Goal: Task Accomplishment & Management: Manage account settings

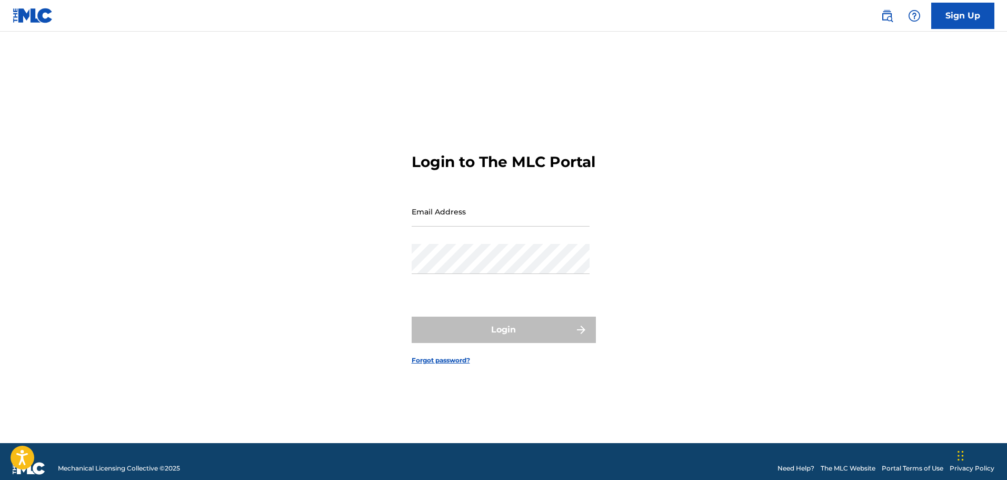
click at [501, 226] on input "Email Address" at bounding box center [501, 211] width 178 height 30
type input "[EMAIL_ADDRESS][DOMAIN_NAME]"
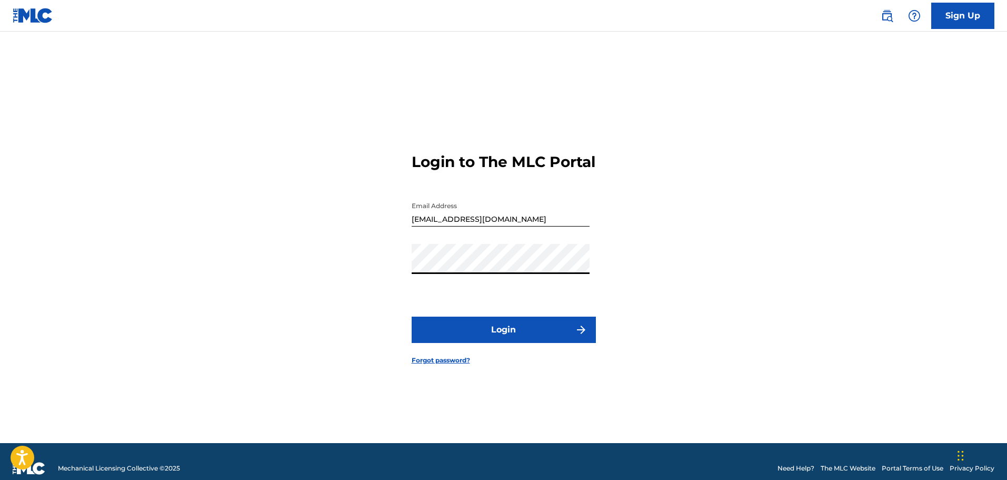
click at [412, 316] on button "Login" at bounding box center [504, 329] width 184 height 26
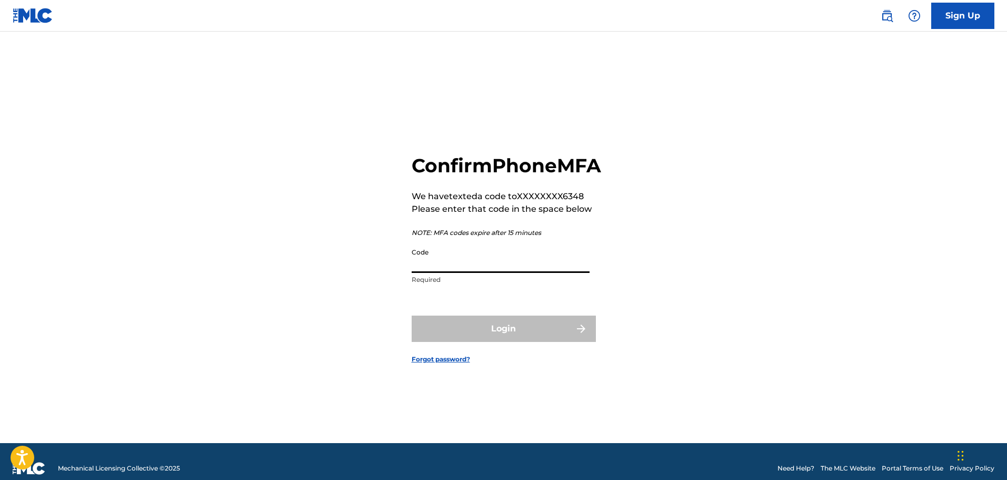
click at [460, 273] on input "Code" at bounding box center [501, 258] width 178 height 30
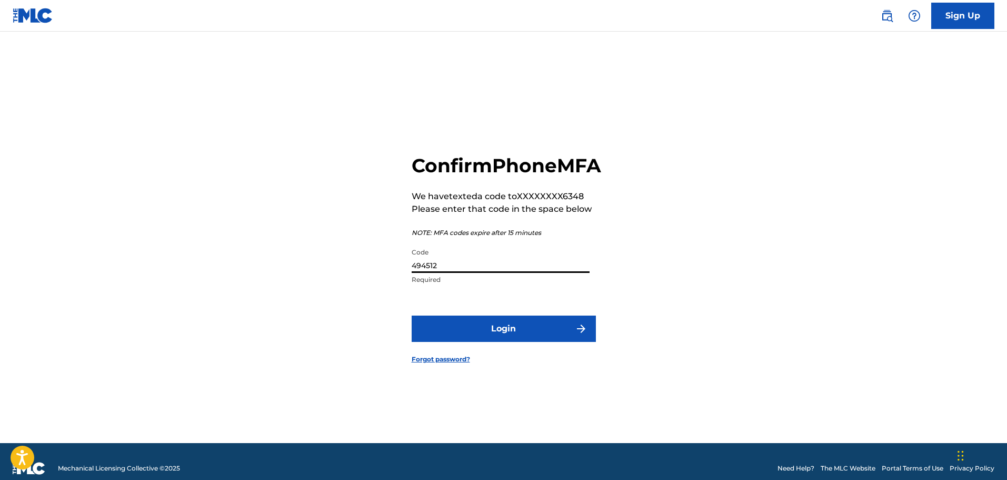
type input "494512"
click at [412, 315] on button "Login" at bounding box center [504, 328] width 184 height 26
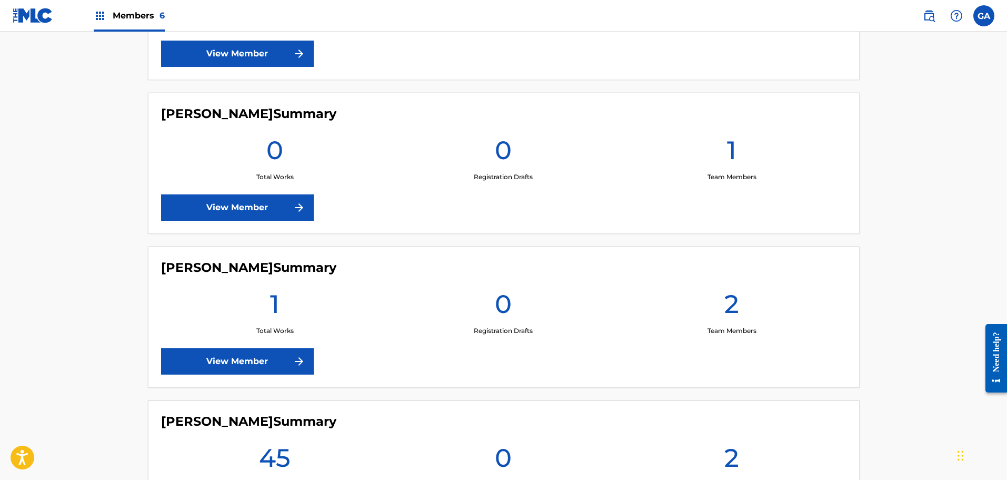
scroll to position [407, 0]
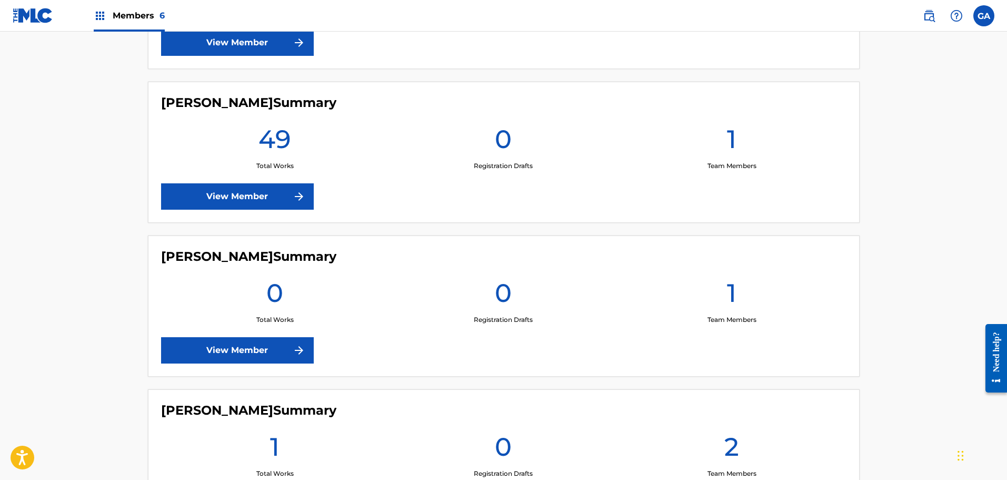
click at [272, 199] on link "View Member" at bounding box center [237, 196] width 153 height 26
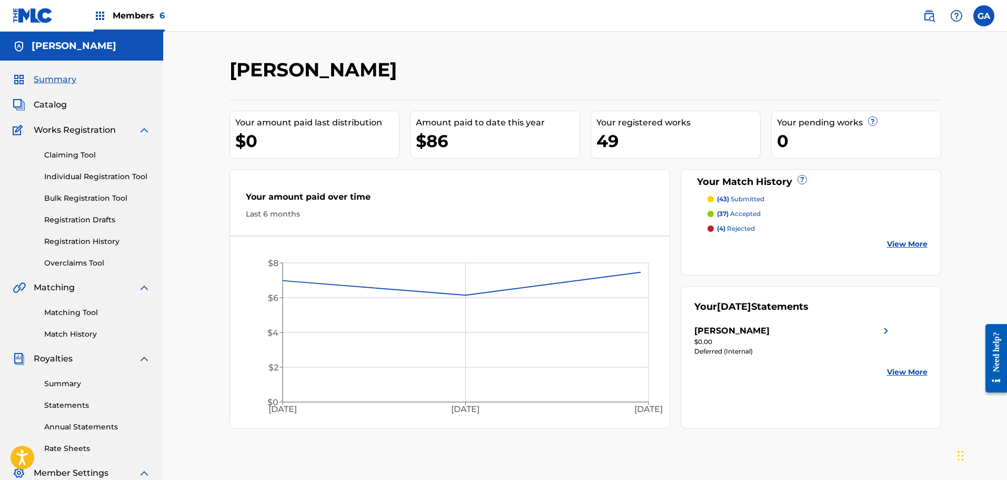
click at [49, 102] on span "Catalog" at bounding box center [50, 104] width 33 height 13
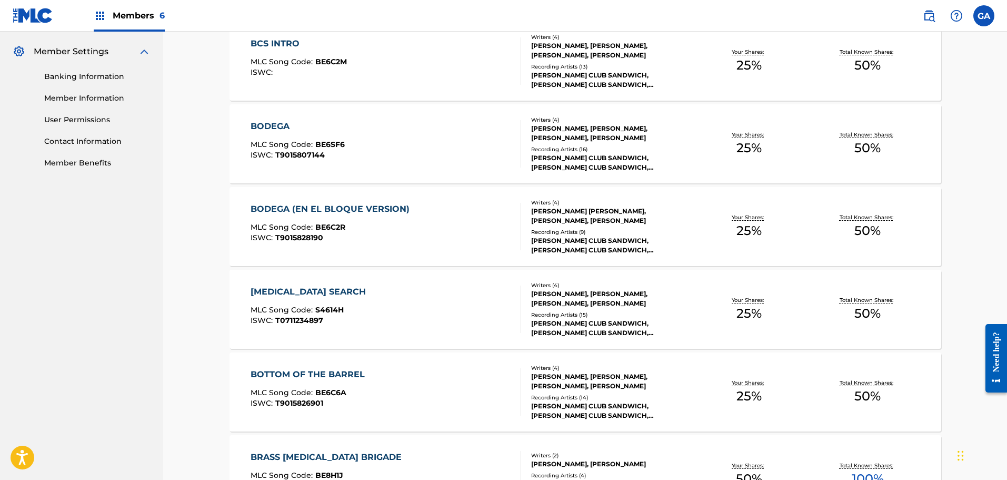
scroll to position [725, 0]
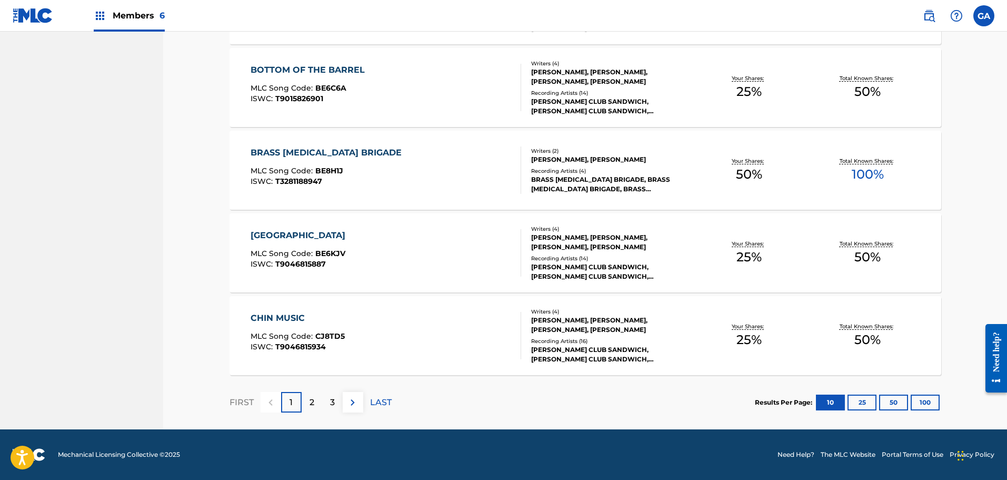
click at [922, 401] on button "100" at bounding box center [925, 402] width 29 height 16
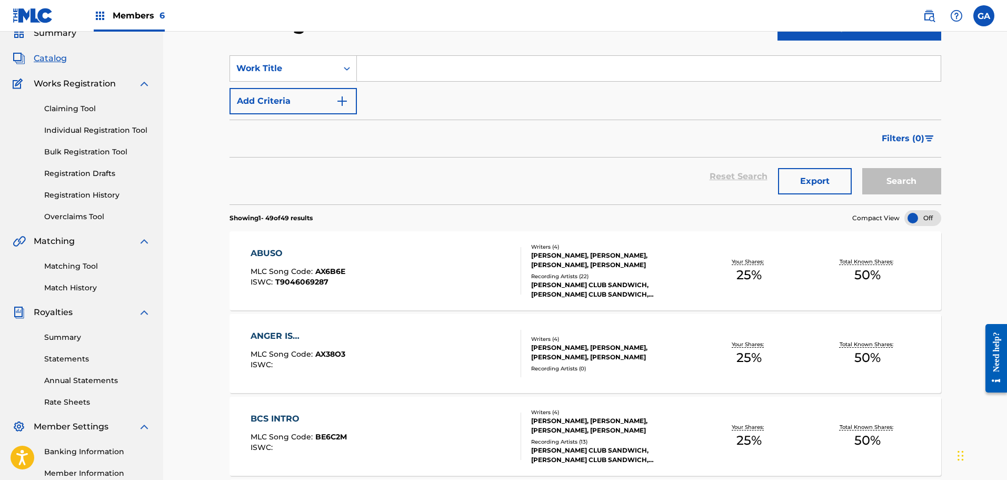
scroll to position [0, 0]
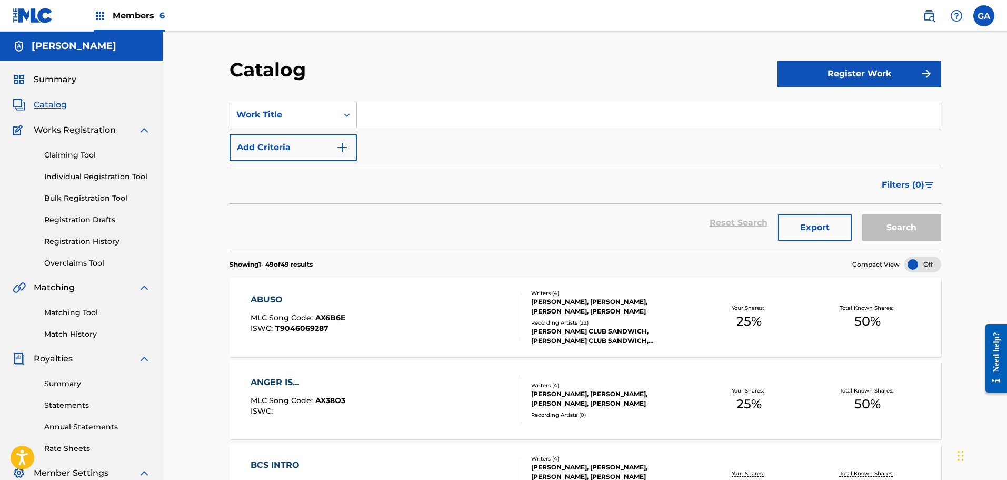
click at [125, 14] on span "Members 6" at bounding box center [139, 15] width 52 height 12
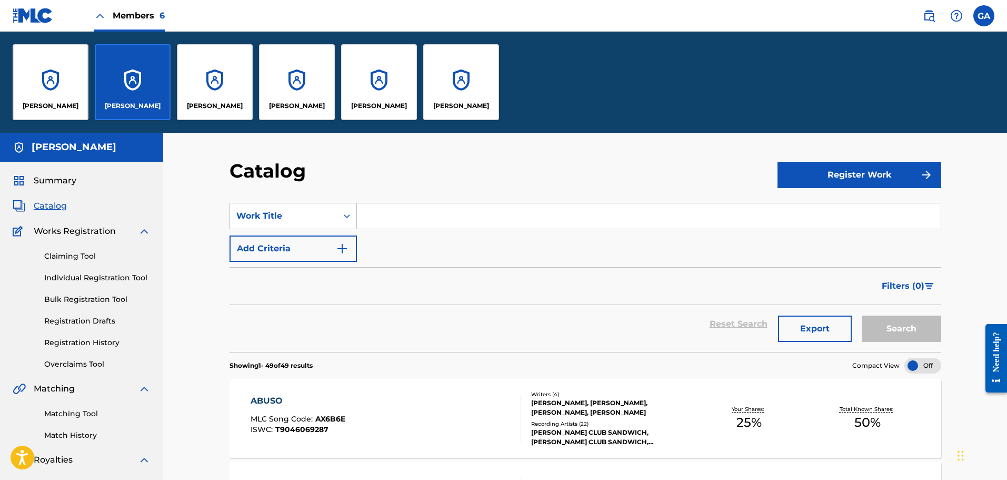
click at [82, 344] on link "Registration History" at bounding box center [97, 342] width 106 height 11
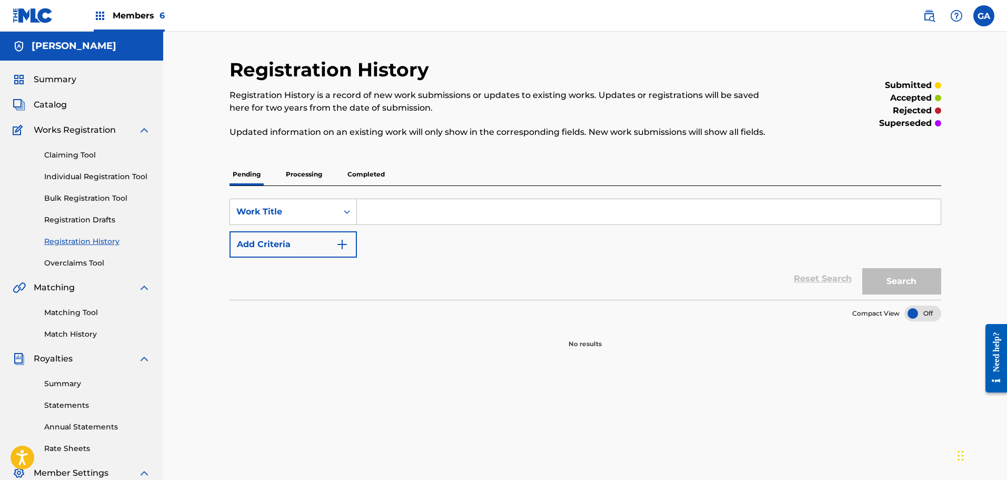
click at [310, 180] on p "Processing" at bounding box center [304, 174] width 43 height 22
click at [360, 177] on p "Completed" at bounding box center [366, 174] width 44 height 22
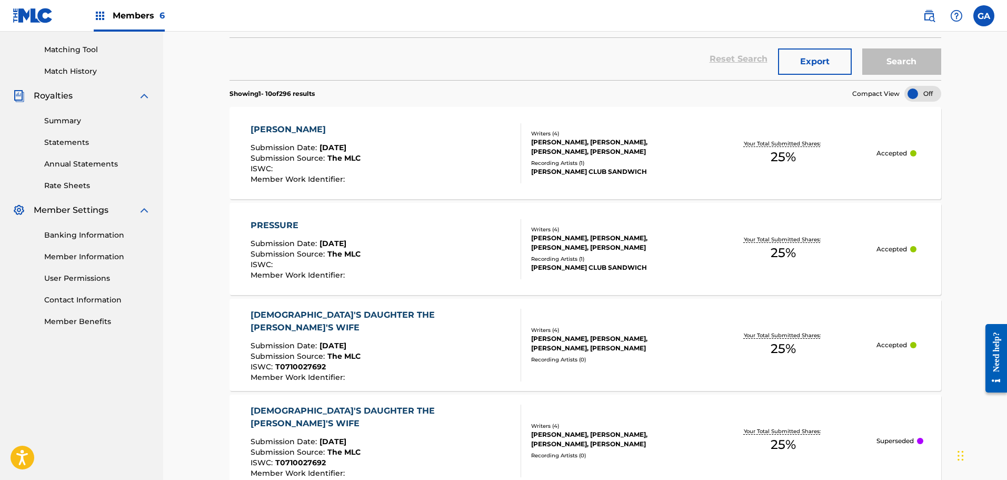
scroll to position [105, 0]
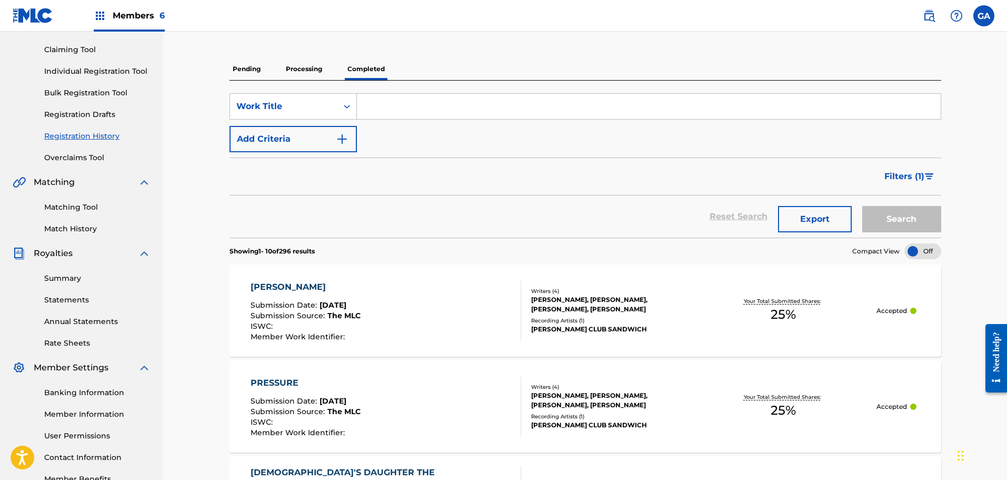
click at [75, 228] on link "Match History" at bounding box center [97, 228] width 106 height 11
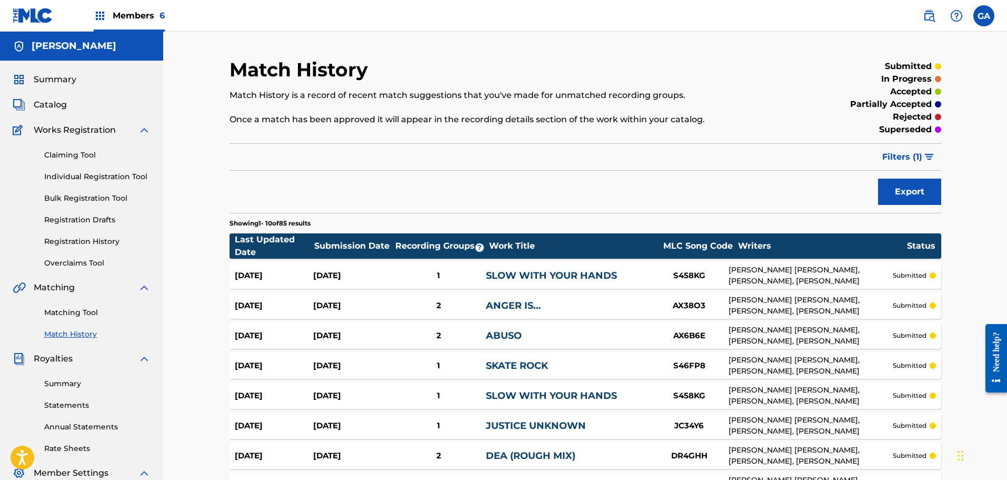
click at [128, 17] on span "Members 6" at bounding box center [139, 15] width 52 height 12
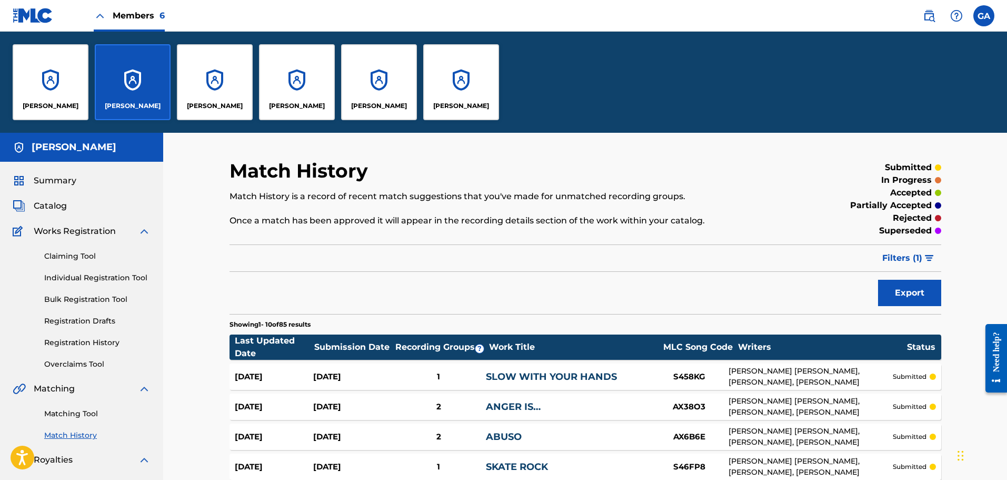
click at [384, 72] on div "[PERSON_NAME]" at bounding box center [379, 82] width 76 height 76
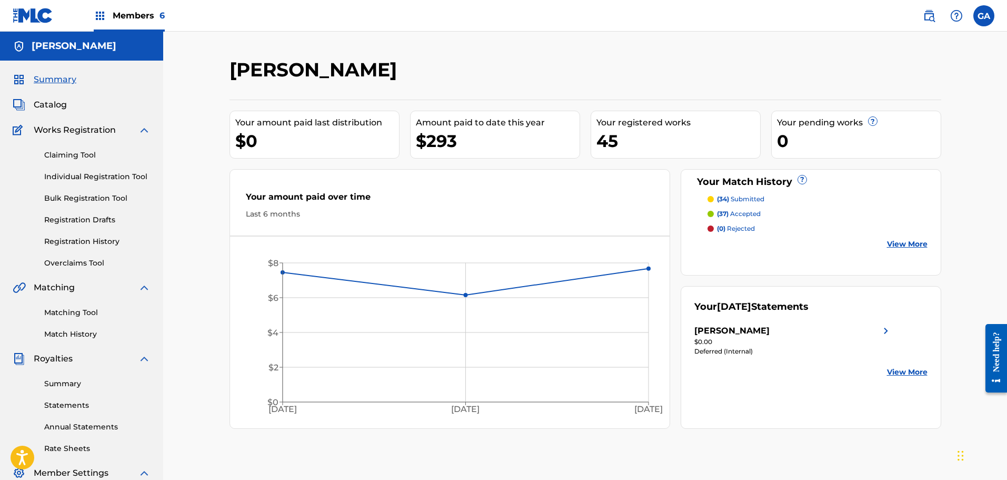
click at [93, 244] on link "Registration History" at bounding box center [97, 241] width 106 height 11
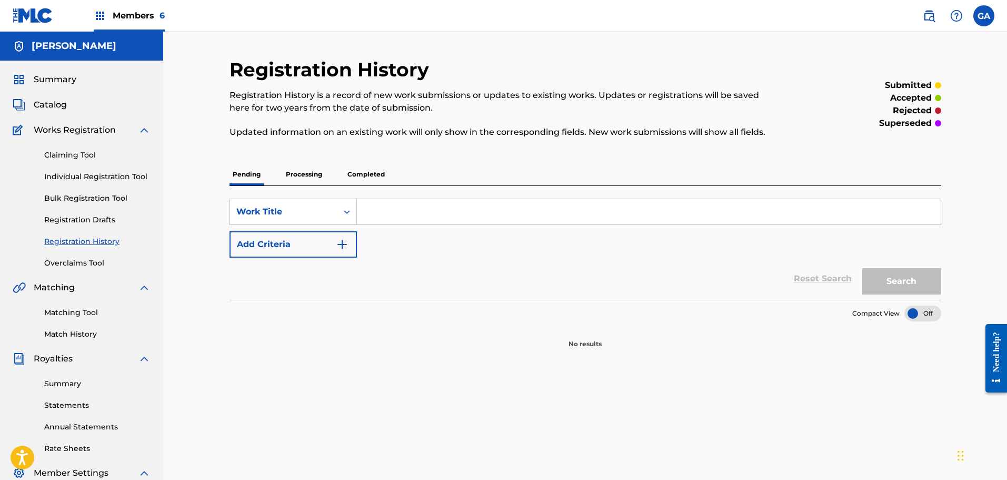
click at [291, 166] on p "Processing" at bounding box center [304, 174] width 43 height 22
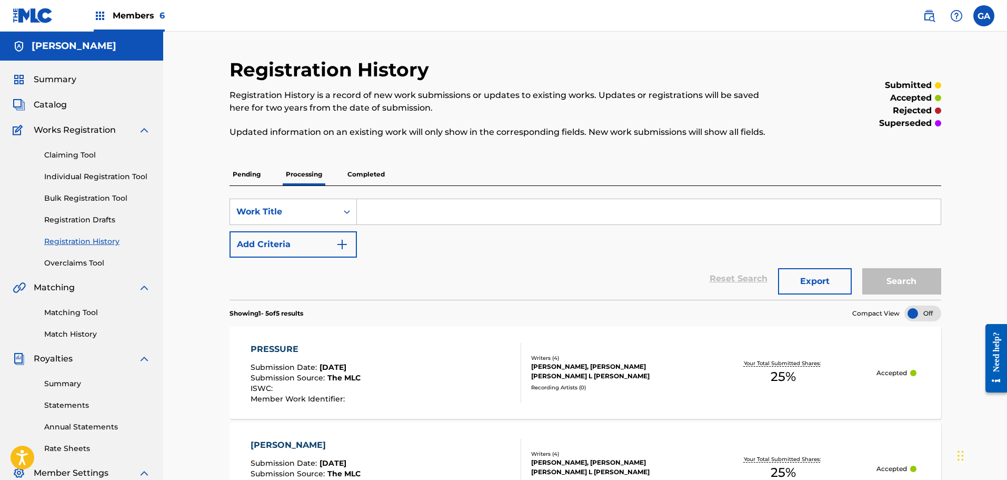
click at [117, 11] on span "Members 6" at bounding box center [139, 15] width 52 height 12
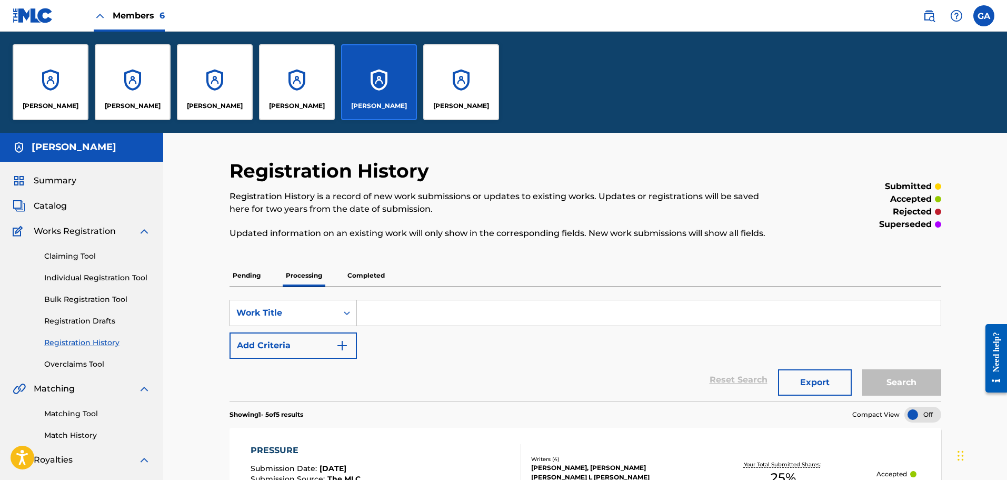
click at [142, 97] on div "[PERSON_NAME]" at bounding box center [133, 82] width 76 height 76
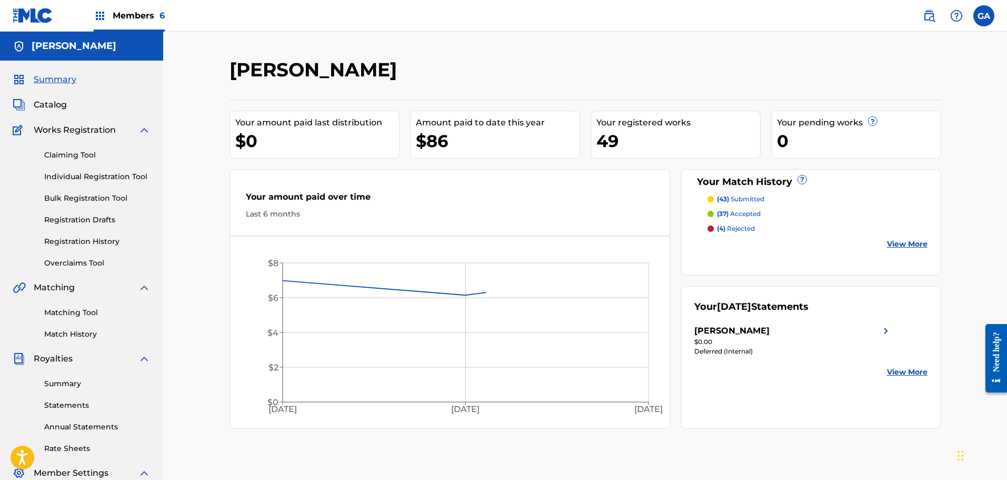
click at [59, 104] on span "Catalog" at bounding box center [50, 104] width 33 height 13
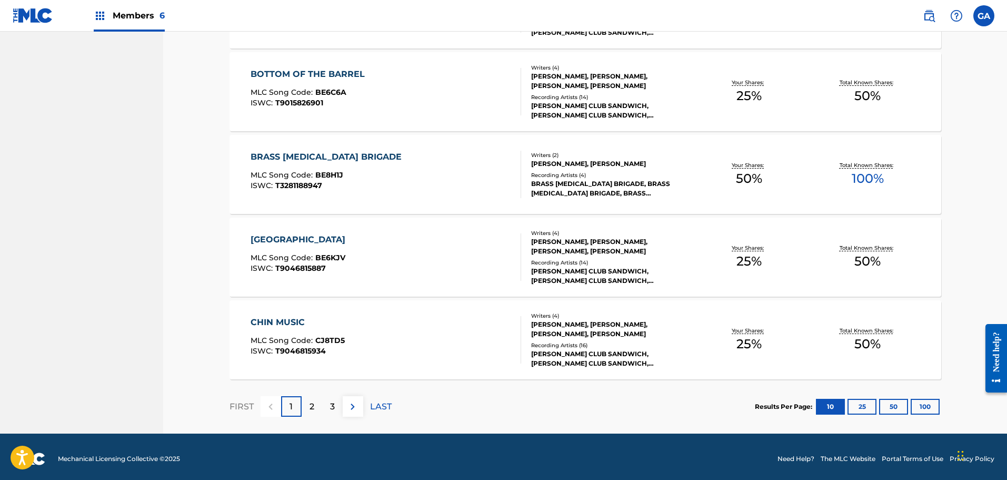
scroll to position [725, 0]
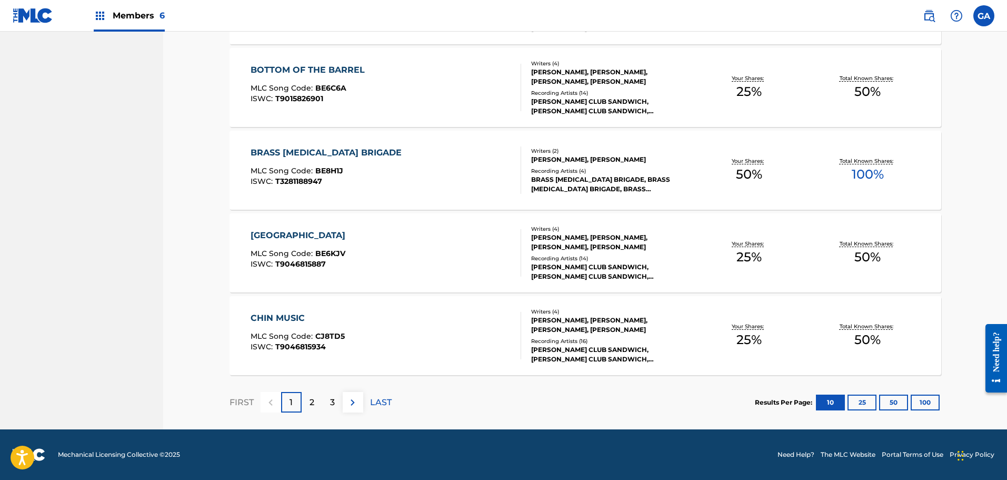
click at [924, 404] on button "100" at bounding box center [925, 402] width 29 height 16
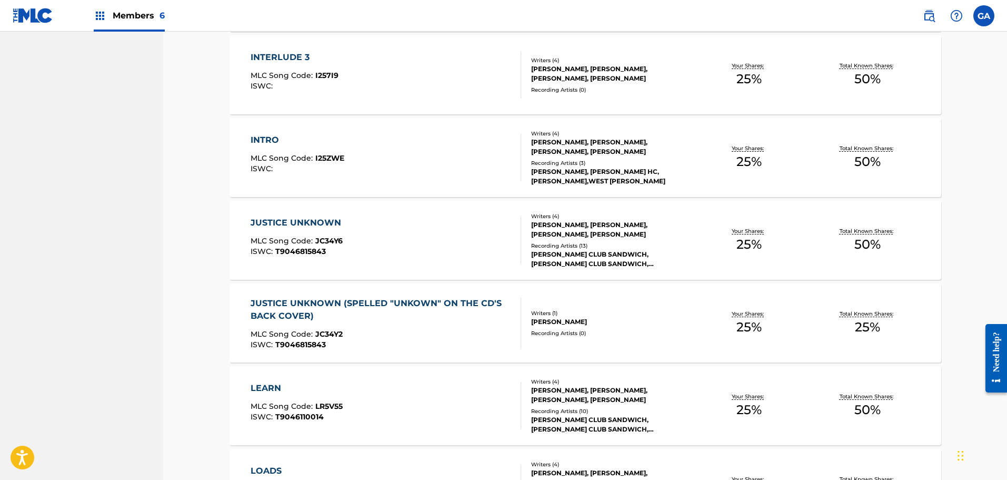
scroll to position [1673, 0]
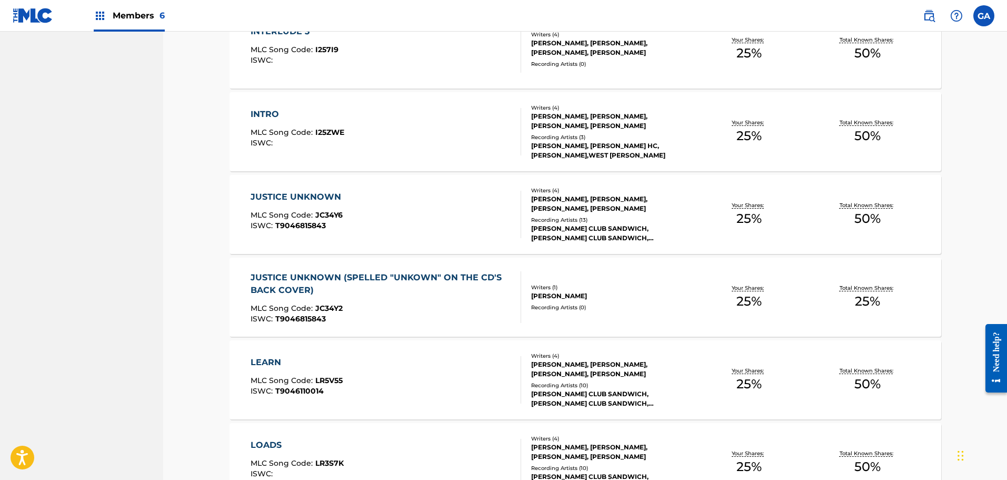
click at [595, 298] on div "[PERSON_NAME]" at bounding box center [610, 295] width 159 height 9
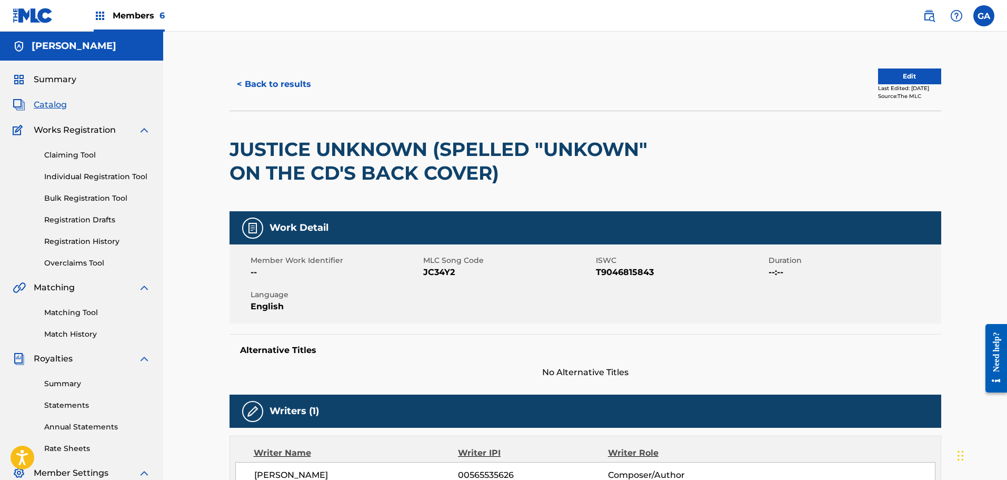
click at [901, 72] on button "Edit" at bounding box center [909, 76] width 63 height 16
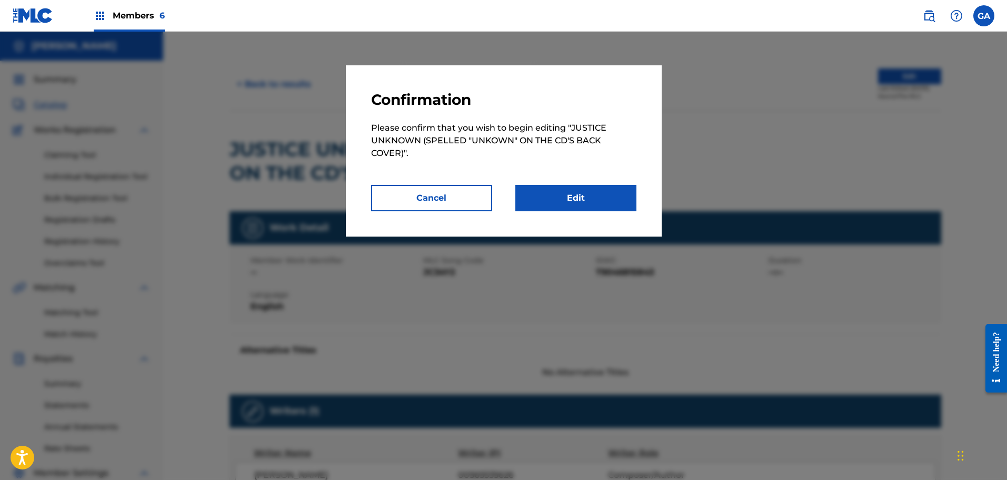
click at [607, 202] on link "Edit" at bounding box center [575, 198] width 121 height 26
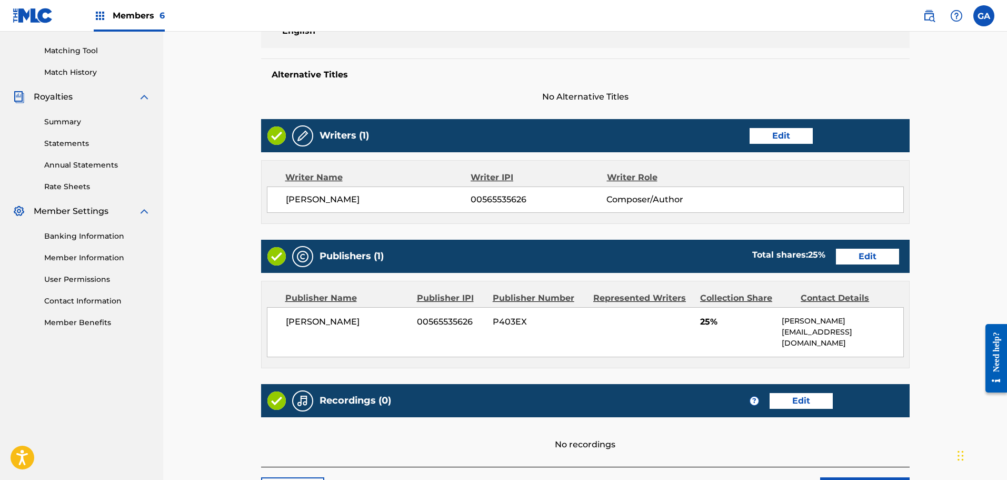
scroll to position [263, 0]
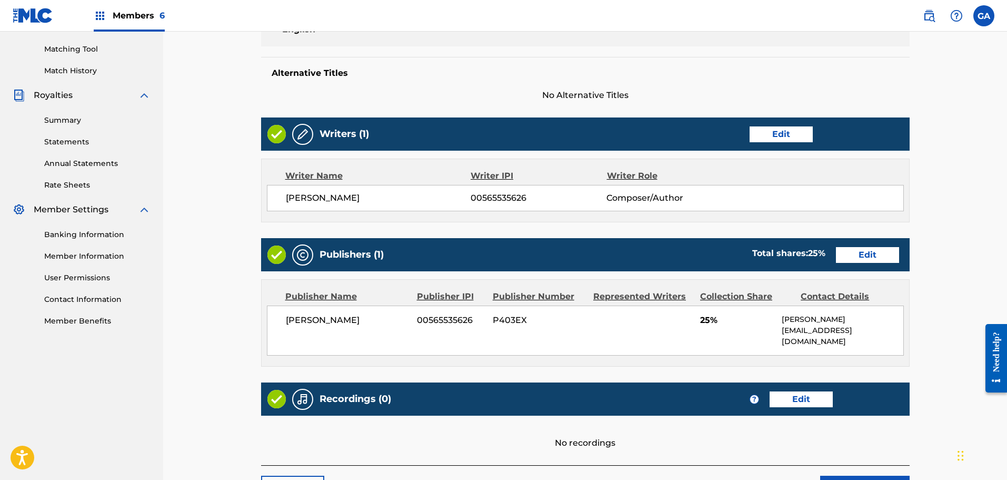
click at [783, 138] on link "Edit" at bounding box center [781, 134] width 63 height 16
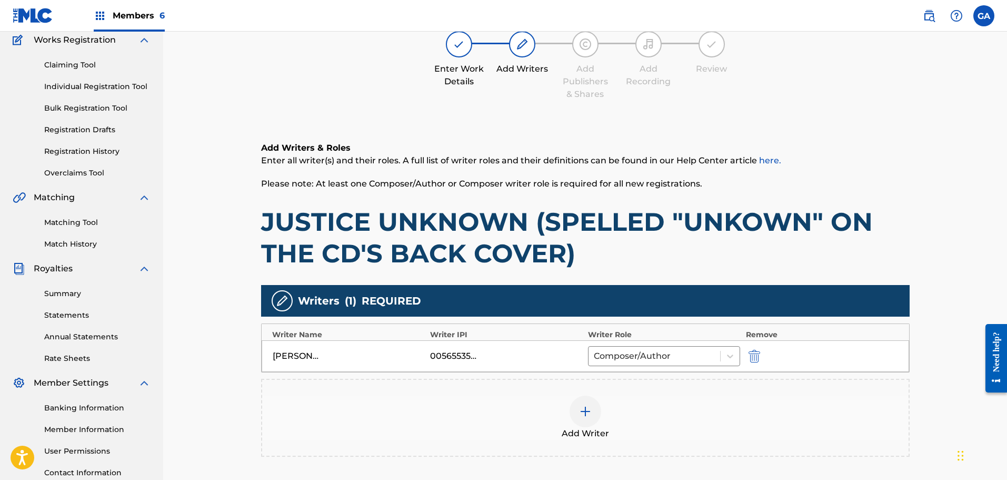
scroll to position [221, 0]
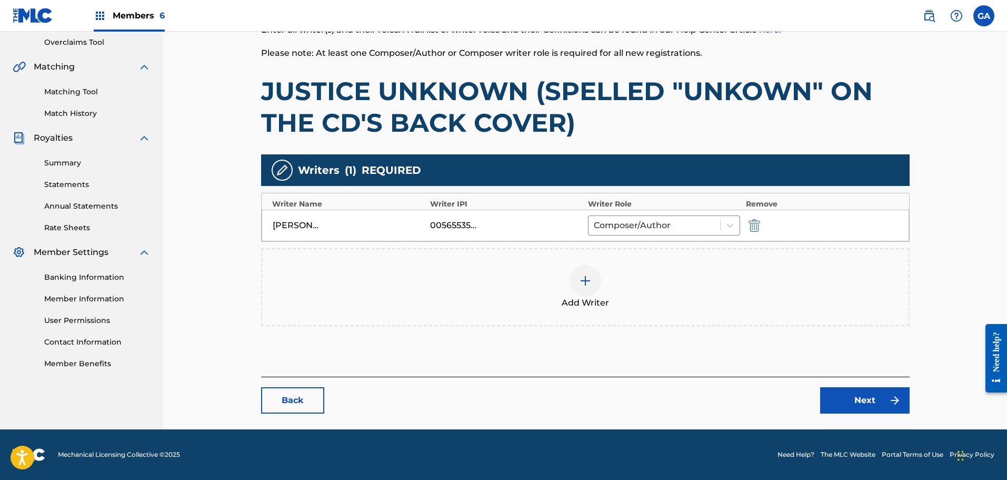
click at [589, 278] on img at bounding box center [585, 280] width 13 height 13
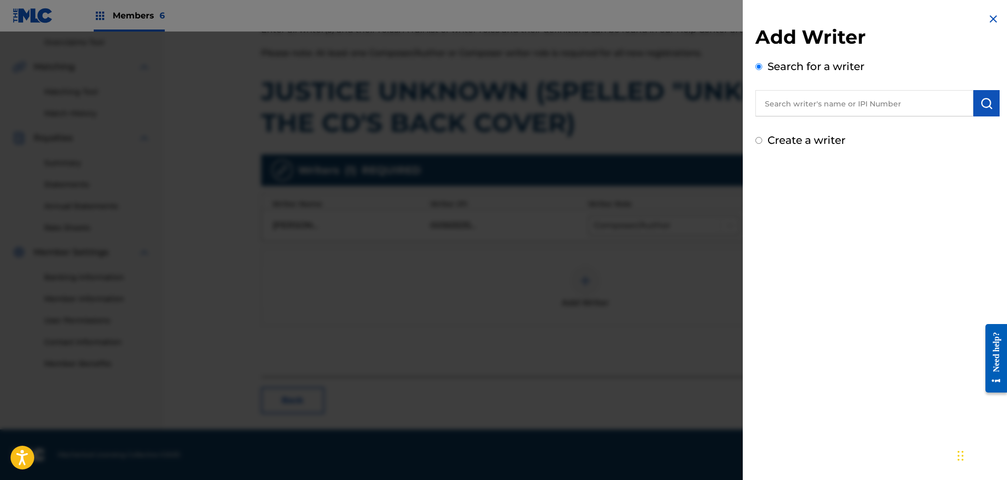
click at [803, 104] on input "text" at bounding box center [864, 103] width 218 height 26
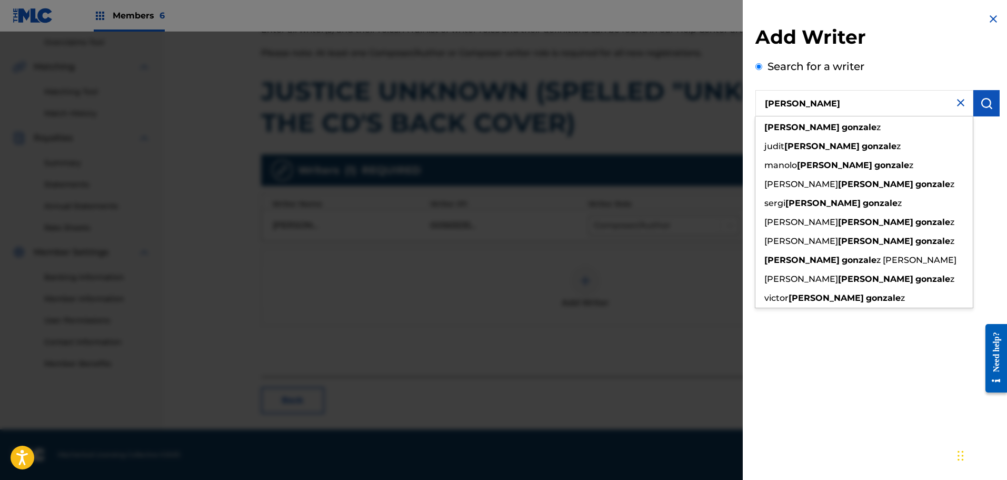
type input "[PERSON_NAME]"
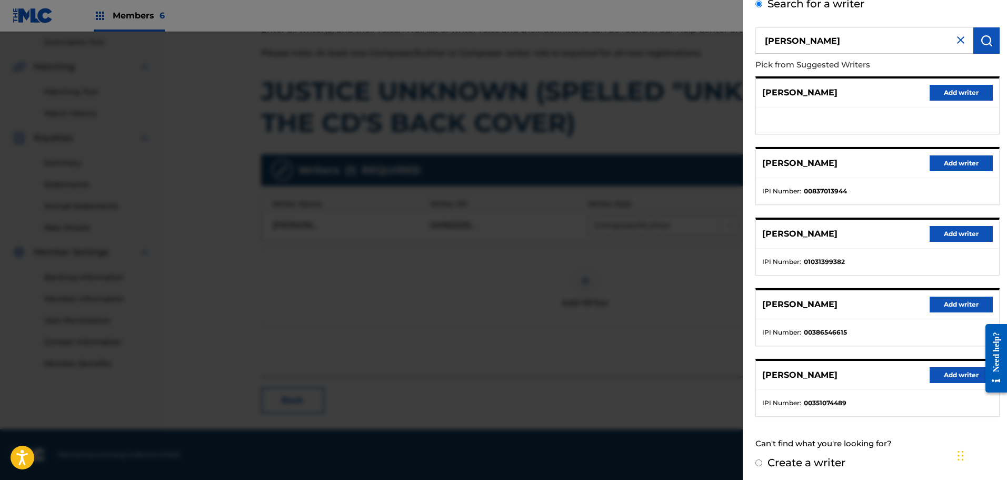
scroll to position [66, 0]
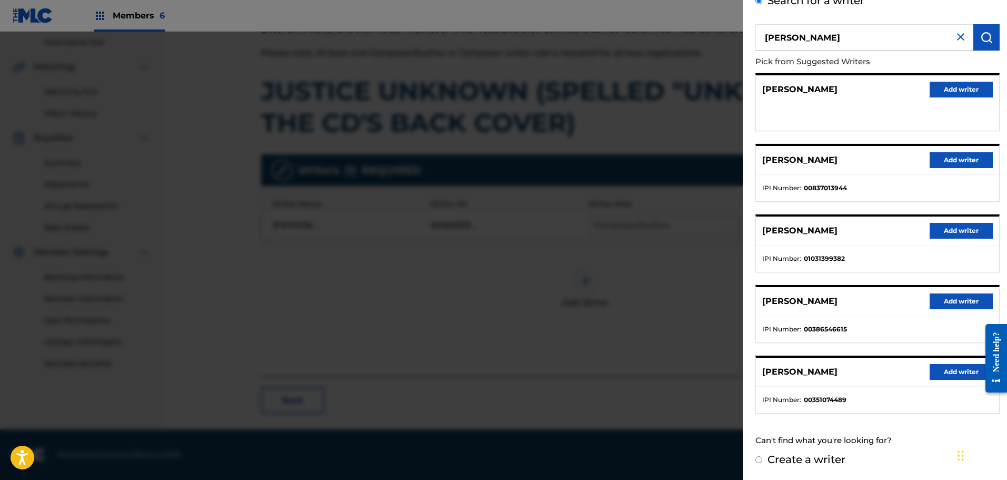
click at [944, 367] on button "Add writer" at bounding box center [961, 372] width 63 height 16
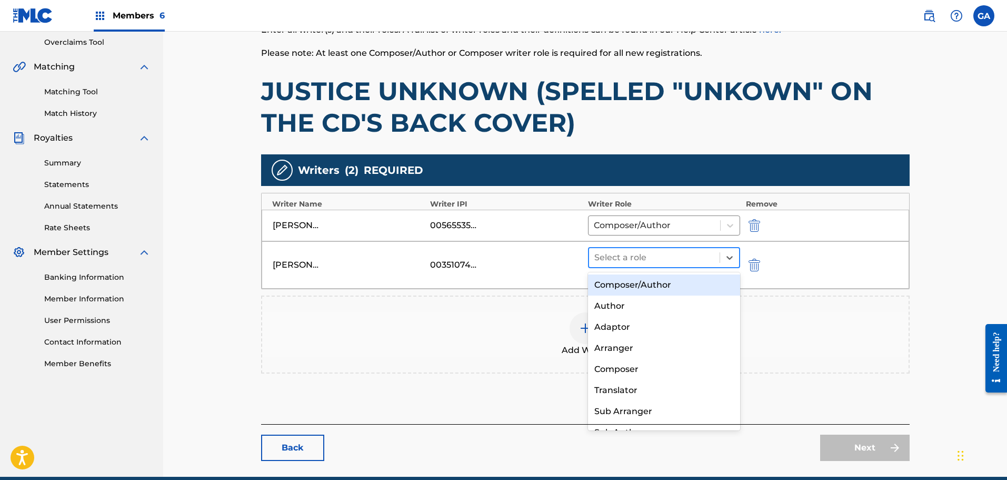
click at [674, 257] on div at bounding box center [654, 257] width 121 height 15
click at [650, 281] on div "Composer/Author" at bounding box center [664, 284] width 153 height 21
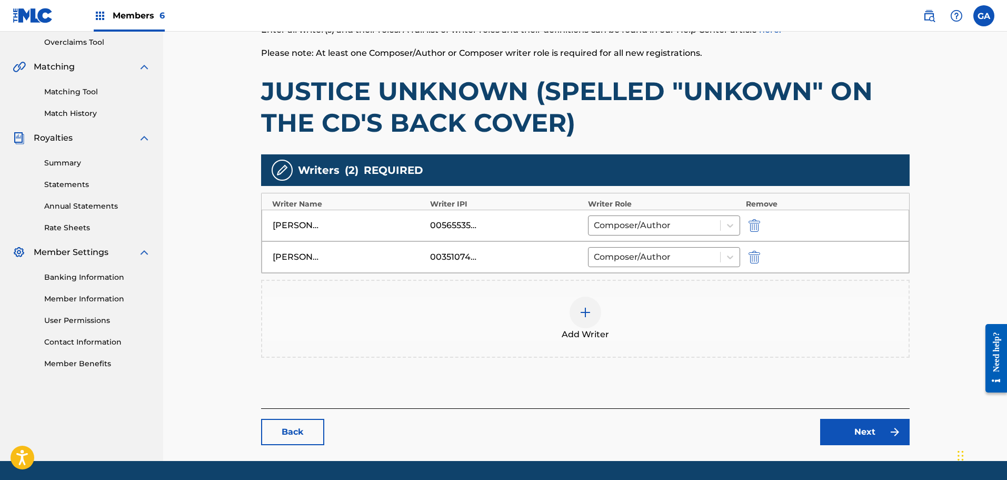
click at [586, 308] on img at bounding box center [585, 312] width 13 height 13
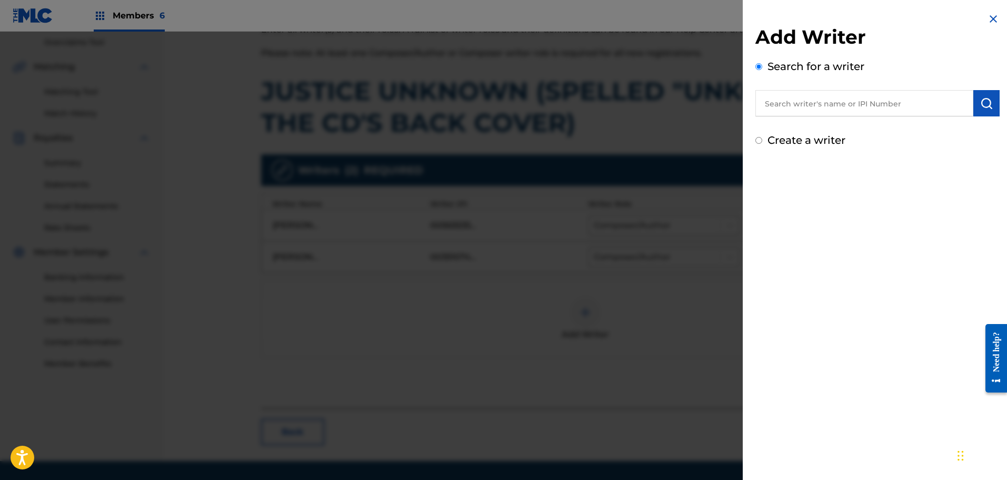
click at [856, 103] on input "text" at bounding box center [864, 103] width 218 height 26
type input "00351216987"
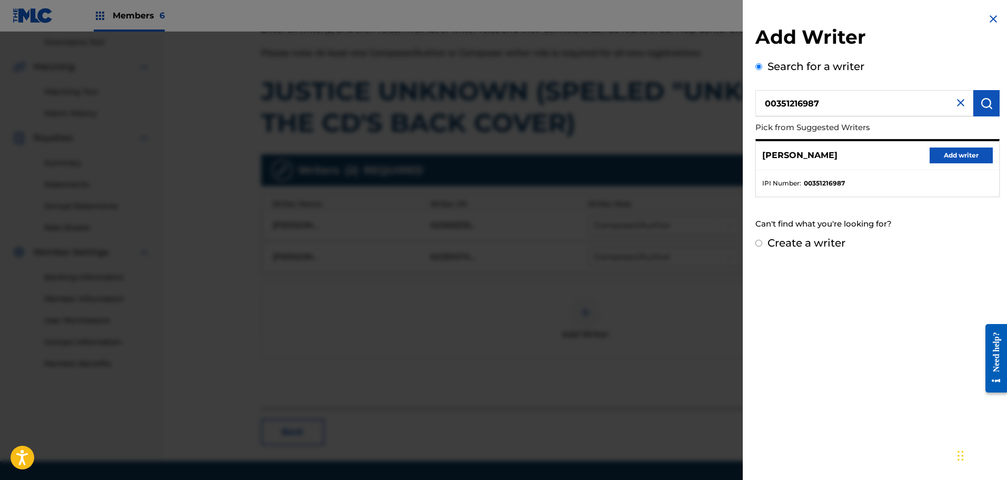
click at [957, 155] on button "Add writer" at bounding box center [961, 155] width 63 height 16
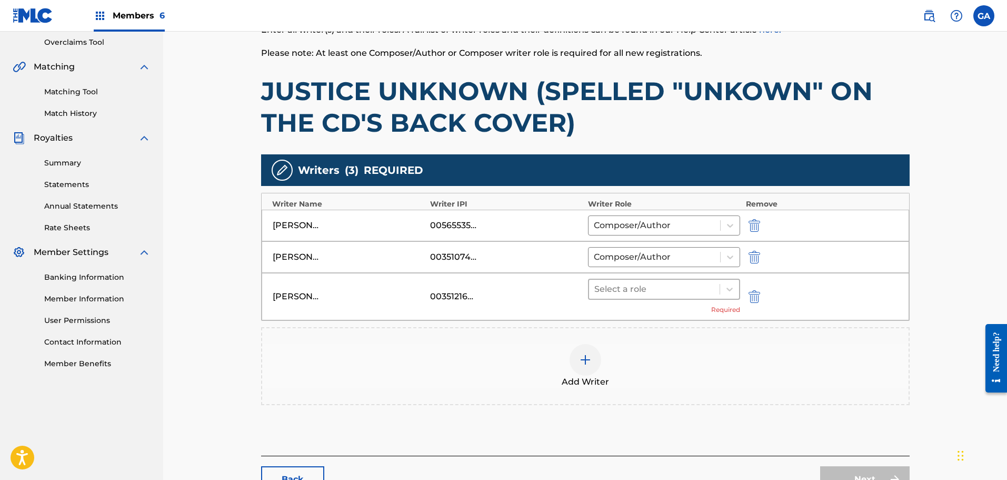
click at [661, 285] on div at bounding box center [654, 289] width 121 height 15
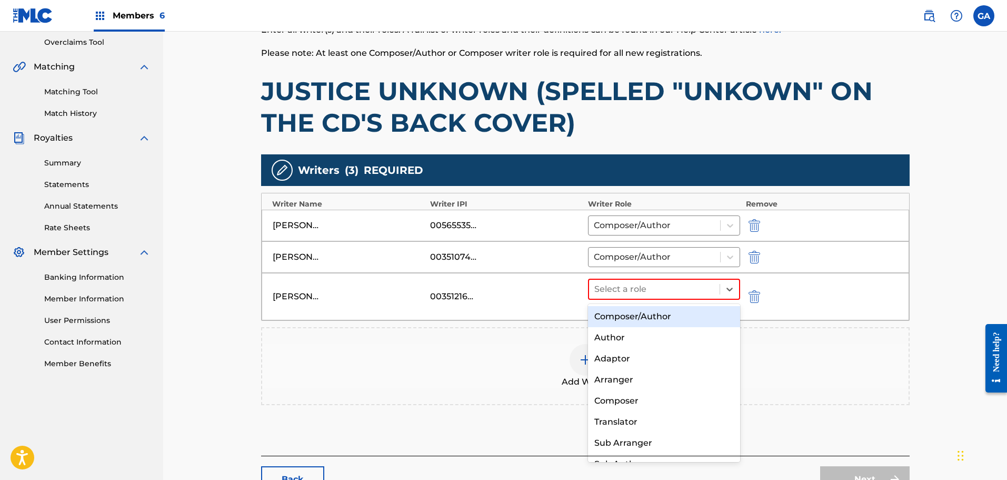
click at [634, 322] on div "Composer/Author" at bounding box center [664, 316] width 153 height 21
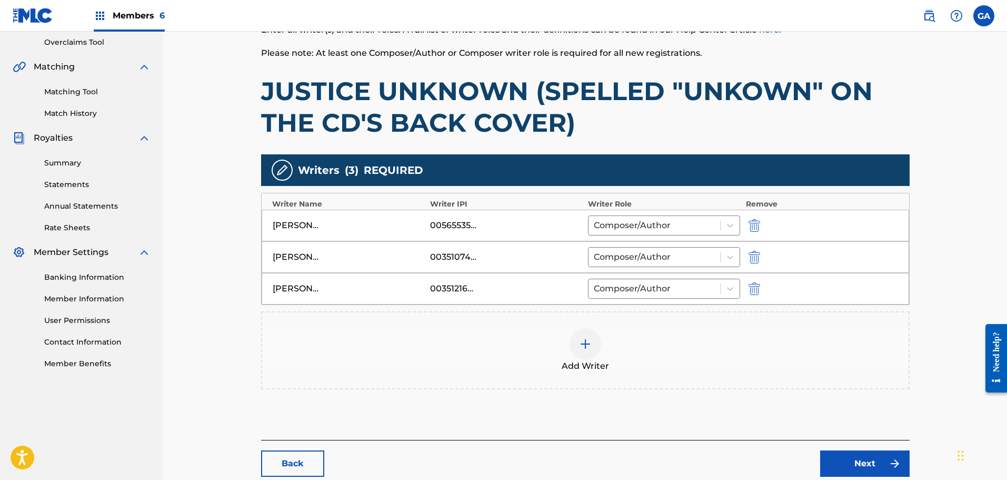
click at [584, 342] on img at bounding box center [585, 343] width 13 height 13
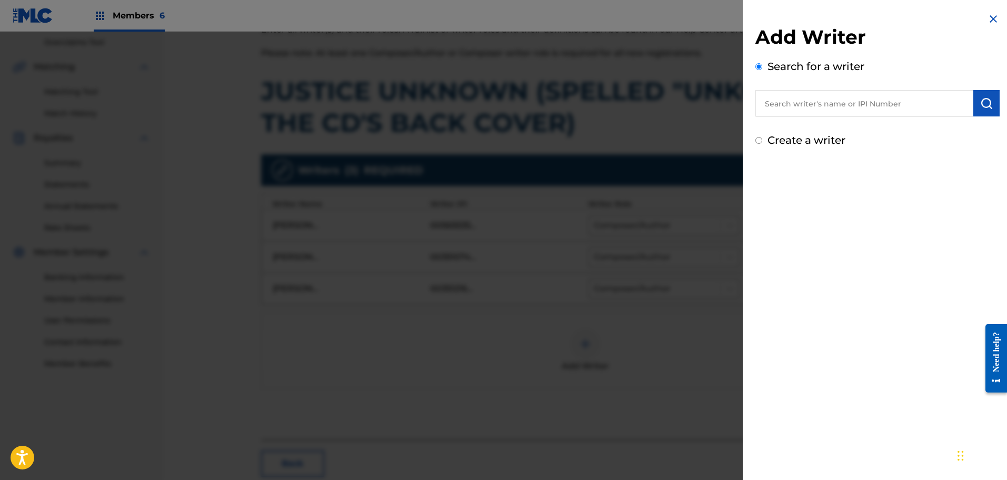
click at [791, 106] on input "text" at bounding box center [864, 103] width 218 height 26
type input "00351076483"
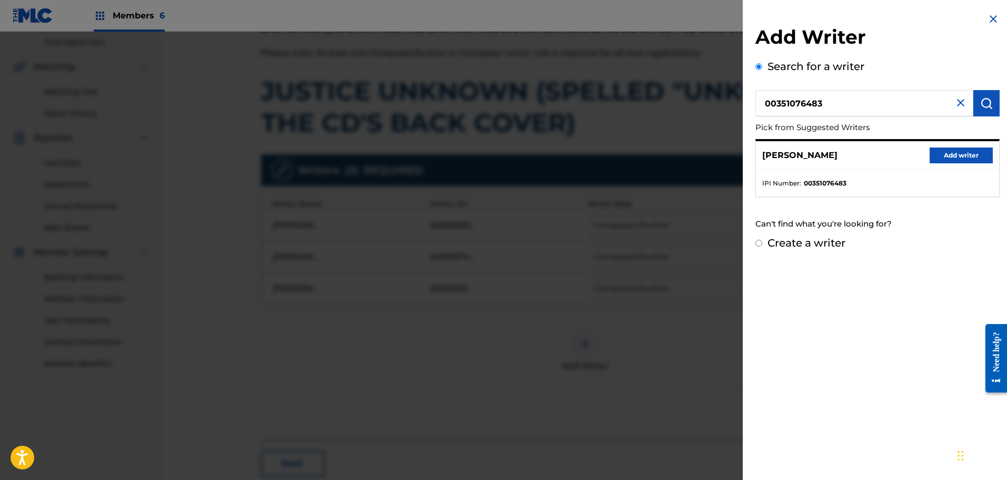
click at [966, 157] on button "Add writer" at bounding box center [961, 155] width 63 height 16
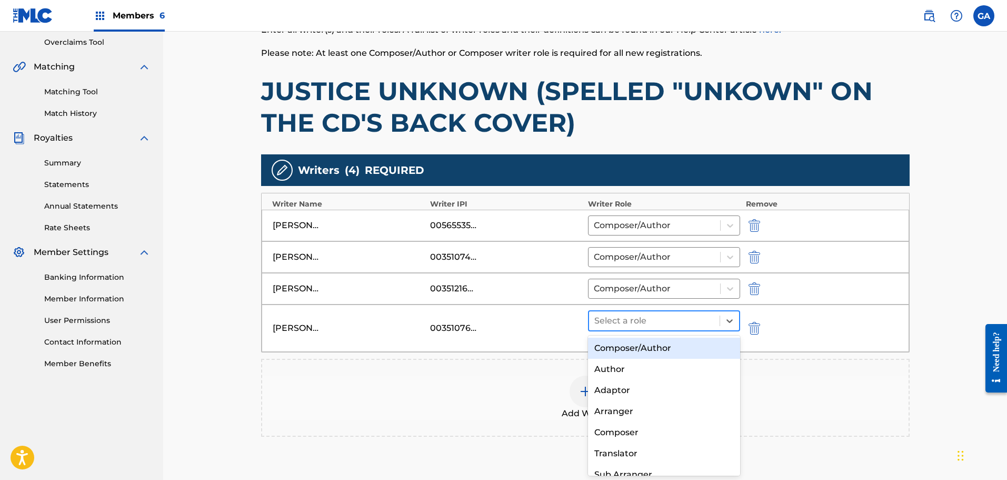
click at [614, 322] on div at bounding box center [654, 320] width 121 height 15
click at [642, 344] on div "Composer/Author" at bounding box center [664, 347] width 153 height 21
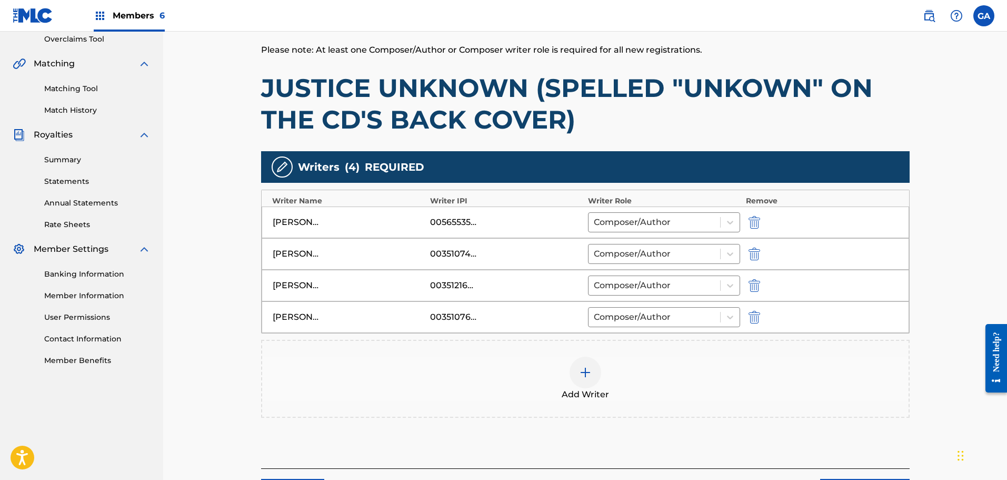
scroll to position [315, 0]
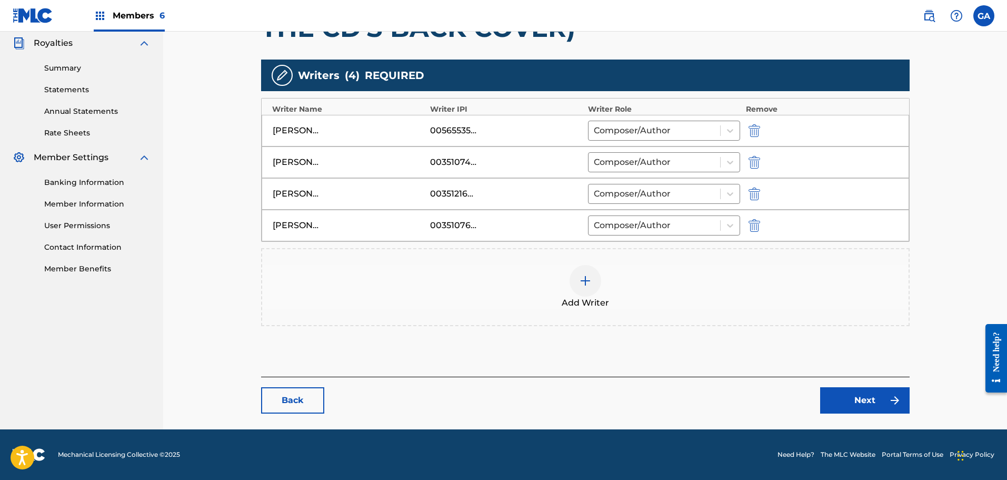
click at [881, 403] on link "Next" at bounding box center [864, 400] width 89 height 26
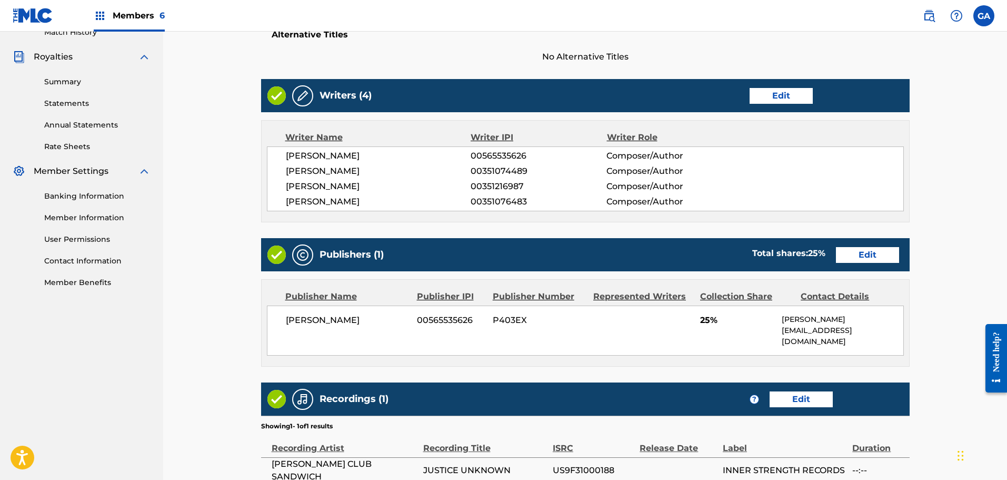
scroll to position [414, 0]
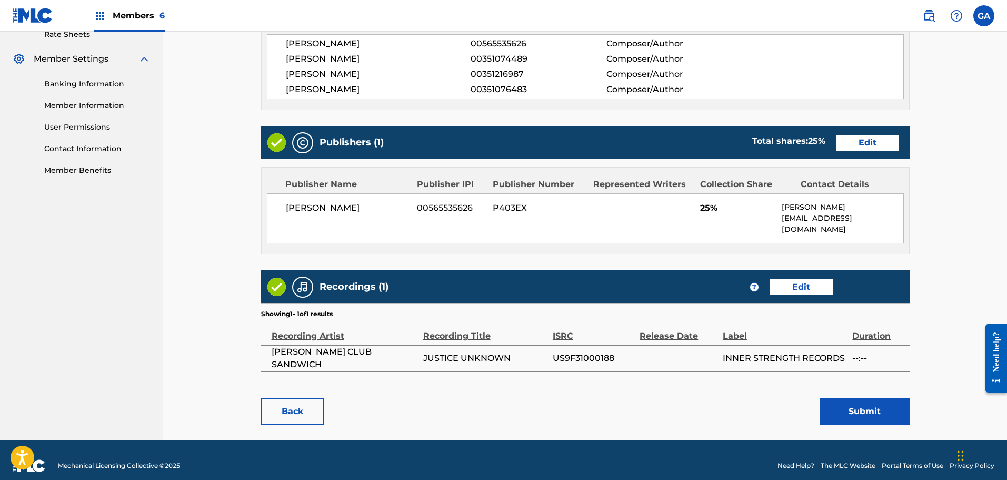
click at [889, 398] on button "Submit" at bounding box center [864, 411] width 89 height 26
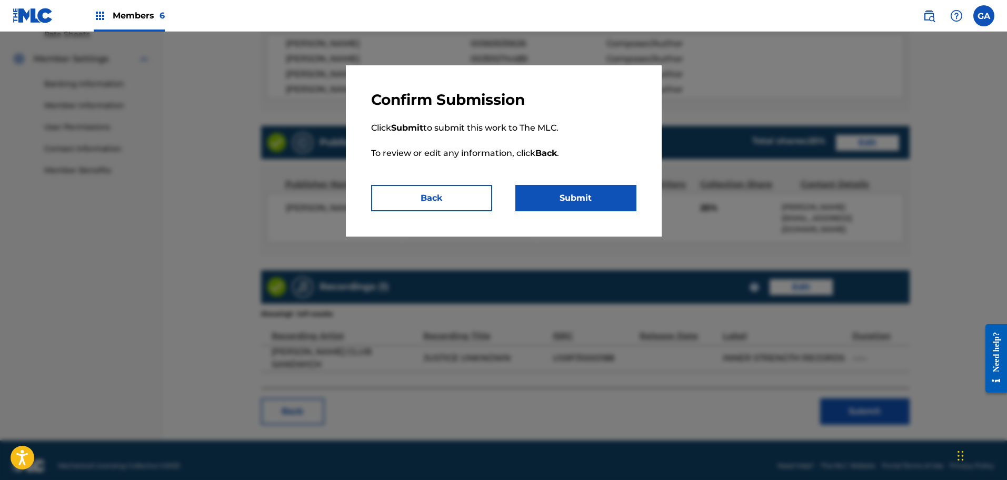
click at [607, 194] on button "Submit" at bounding box center [575, 198] width 121 height 26
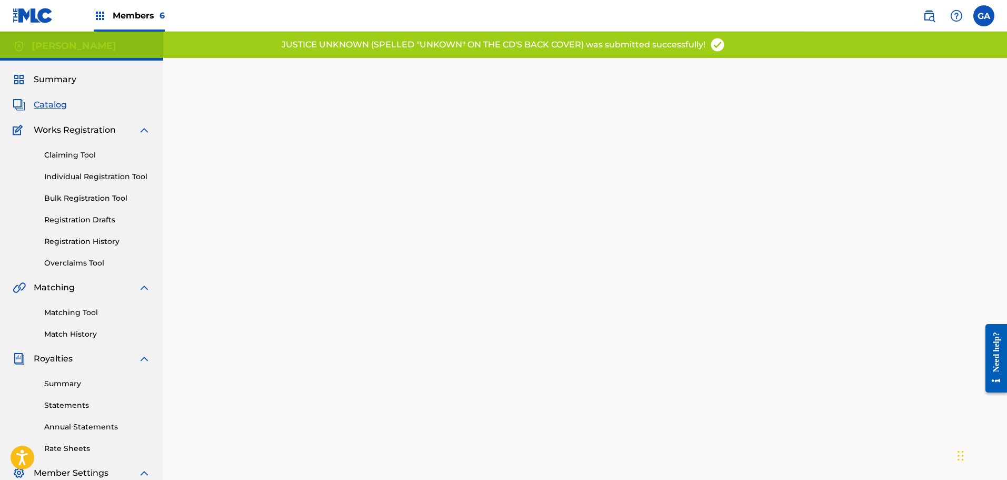
click at [66, 76] on span "Summary" at bounding box center [55, 79] width 43 height 13
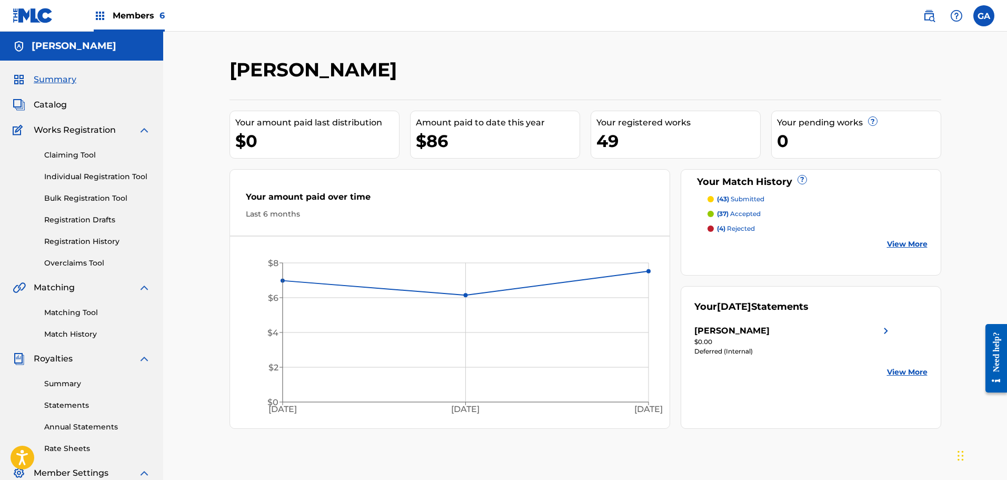
click at [128, 18] on span "Members 6" at bounding box center [139, 15] width 52 height 12
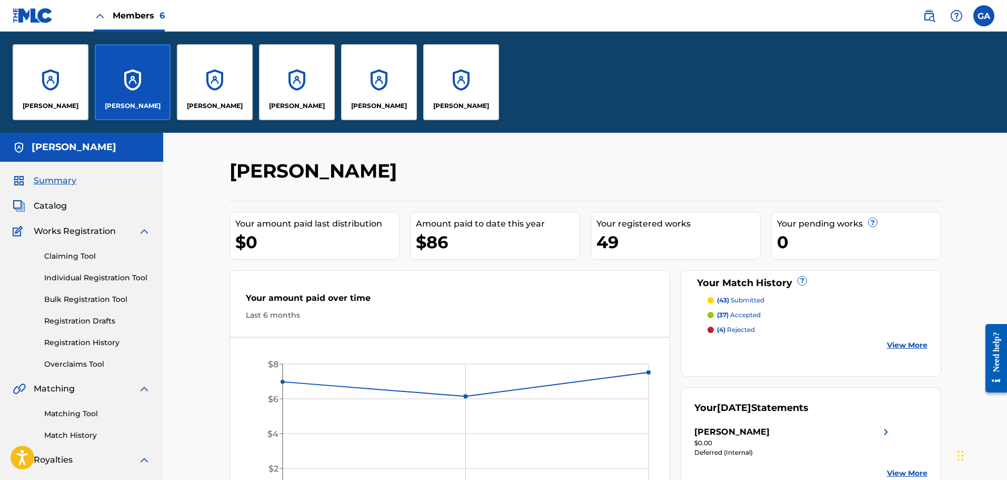
click at [390, 82] on div "[PERSON_NAME]" at bounding box center [379, 82] width 76 height 76
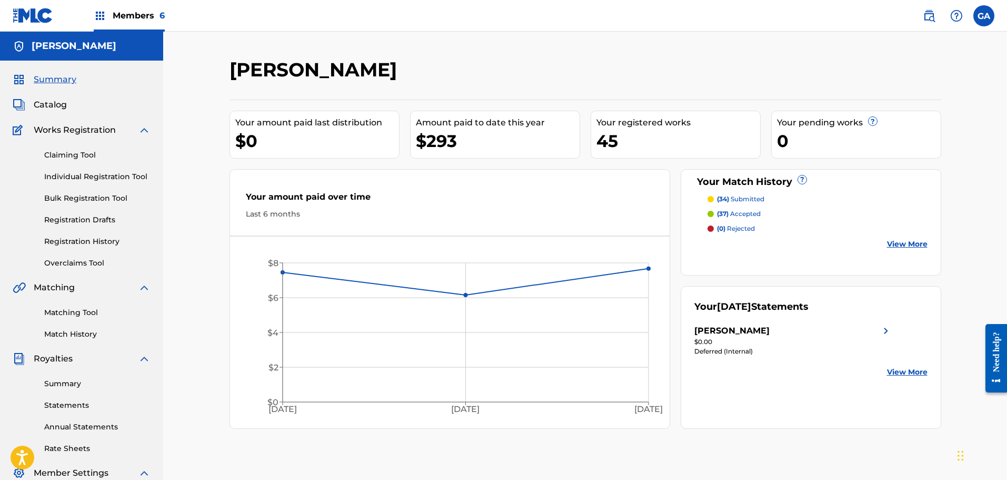
click at [102, 241] on link "Registration History" at bounding box center [97, 241] width 106 height 11
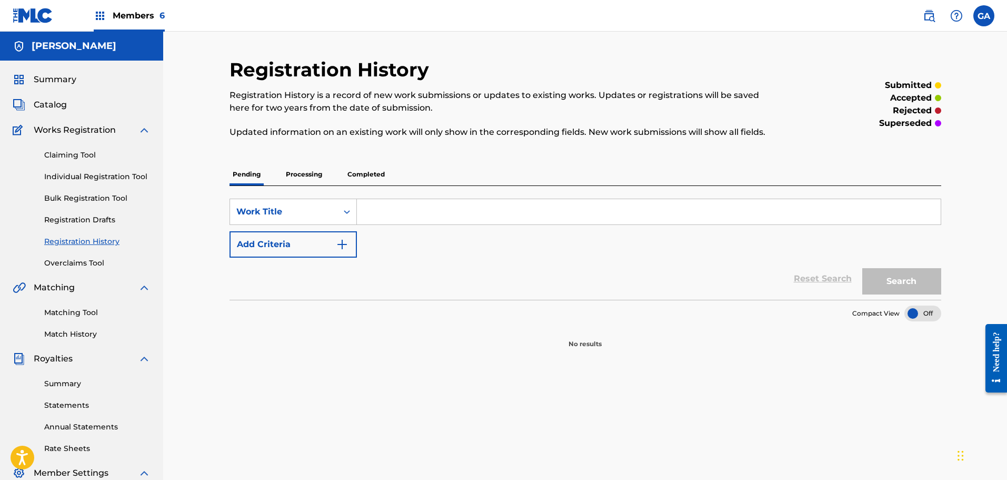
click at [312, 177] on p "Processing" at bounding box center [304, 174] width 43 height 22
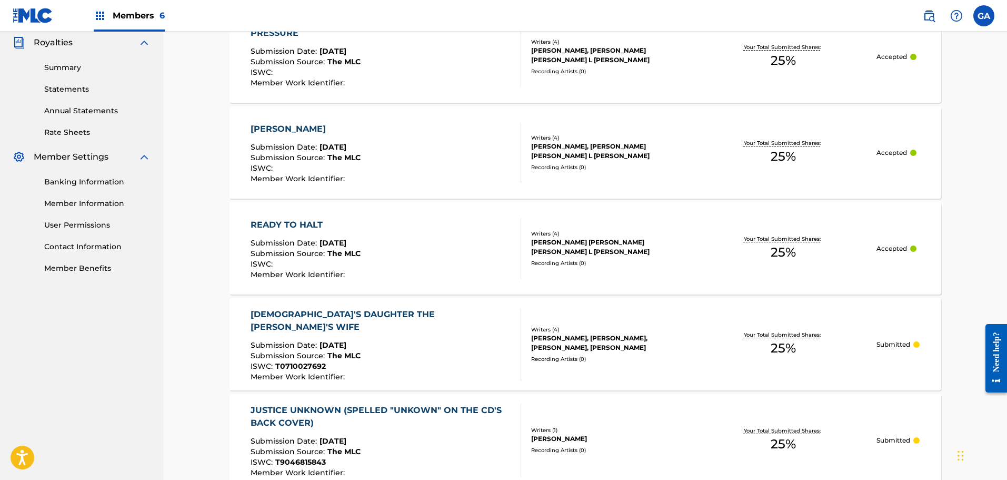
scroll to position [439, 0]
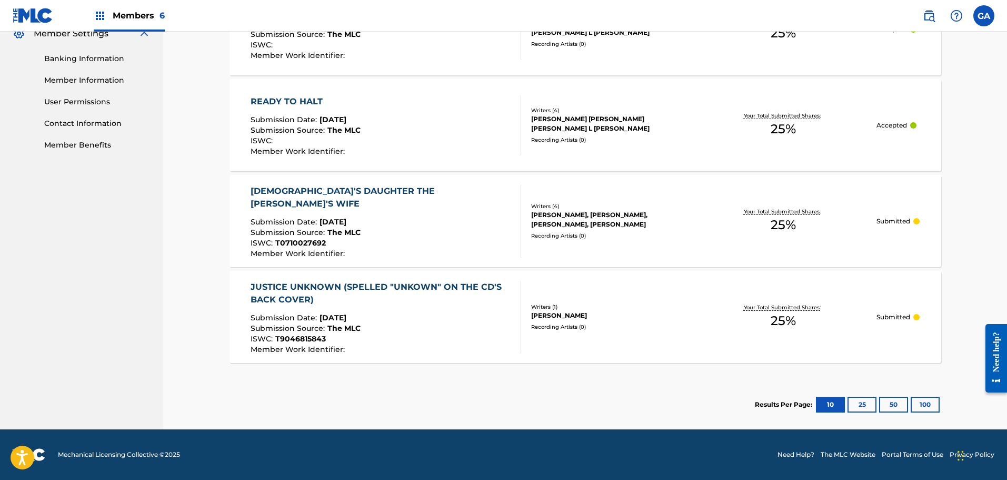
click at [577, 305] on div "Writers ( 1 )" at bounding box center [610, 307] width 159 height 8
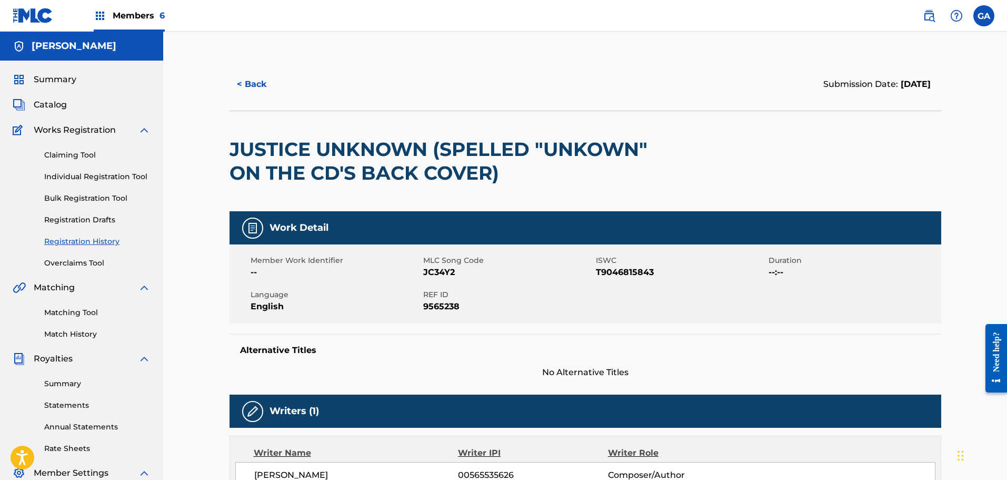
click at [256, 76] on button "< Back" at bounding box center [261, 84] width 63 height 26
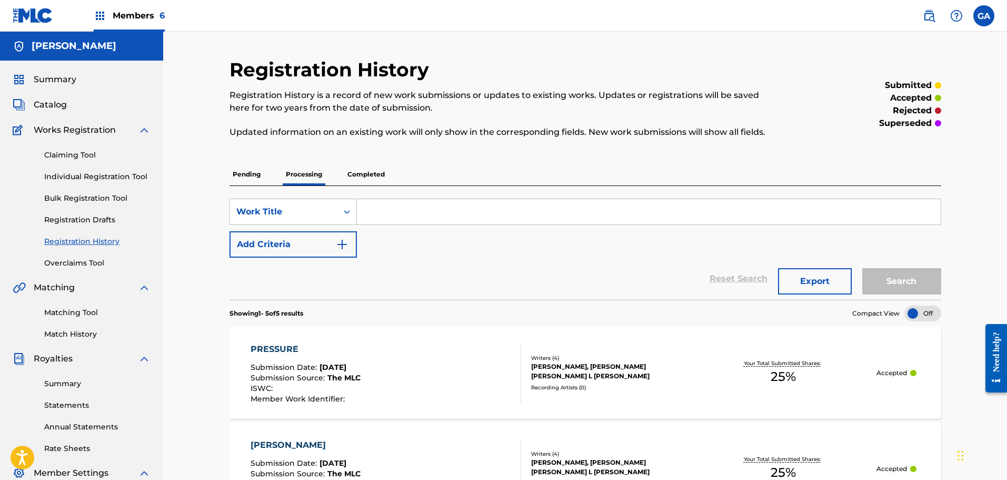
click at [58, 79] on span "Summary" at bounding box center [55, 79] width 43 height 13
